Goal: Information Seeking & Learning: Learn about a topic

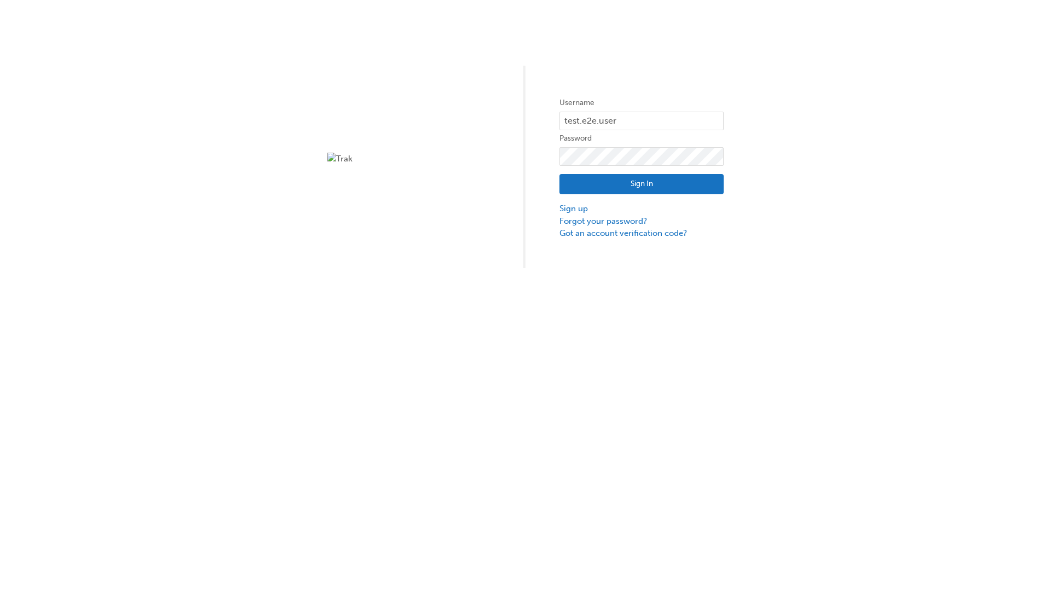
type input "test.e2e.user14"
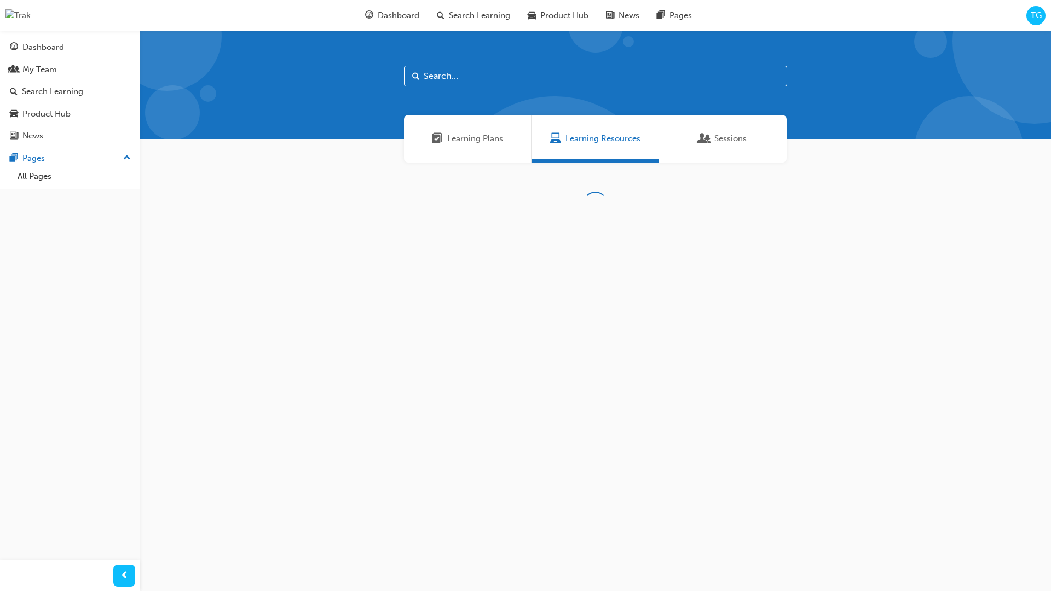
scroll to position [35, 0]
